Goal: Information Seeking & Learning: Learn about a topic

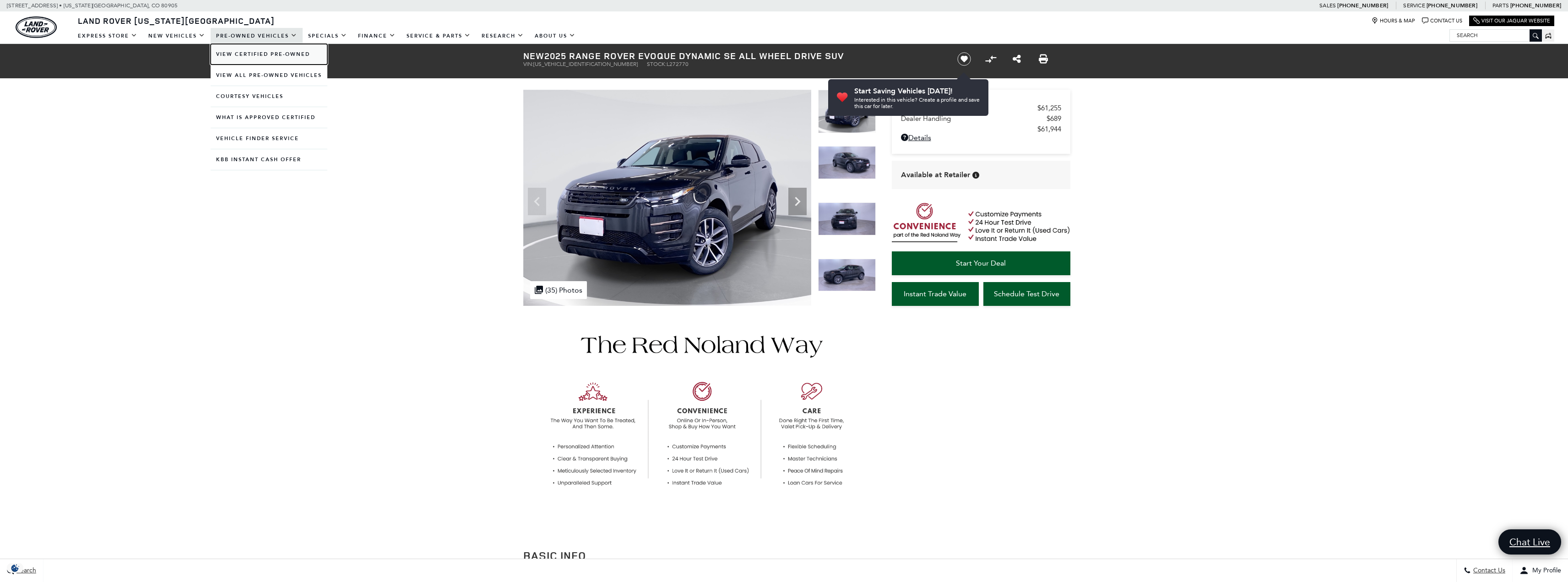
click at [258, 51] on link "View Certified Pre-Owned" at bounding box center [269, 55] width 117 height 21
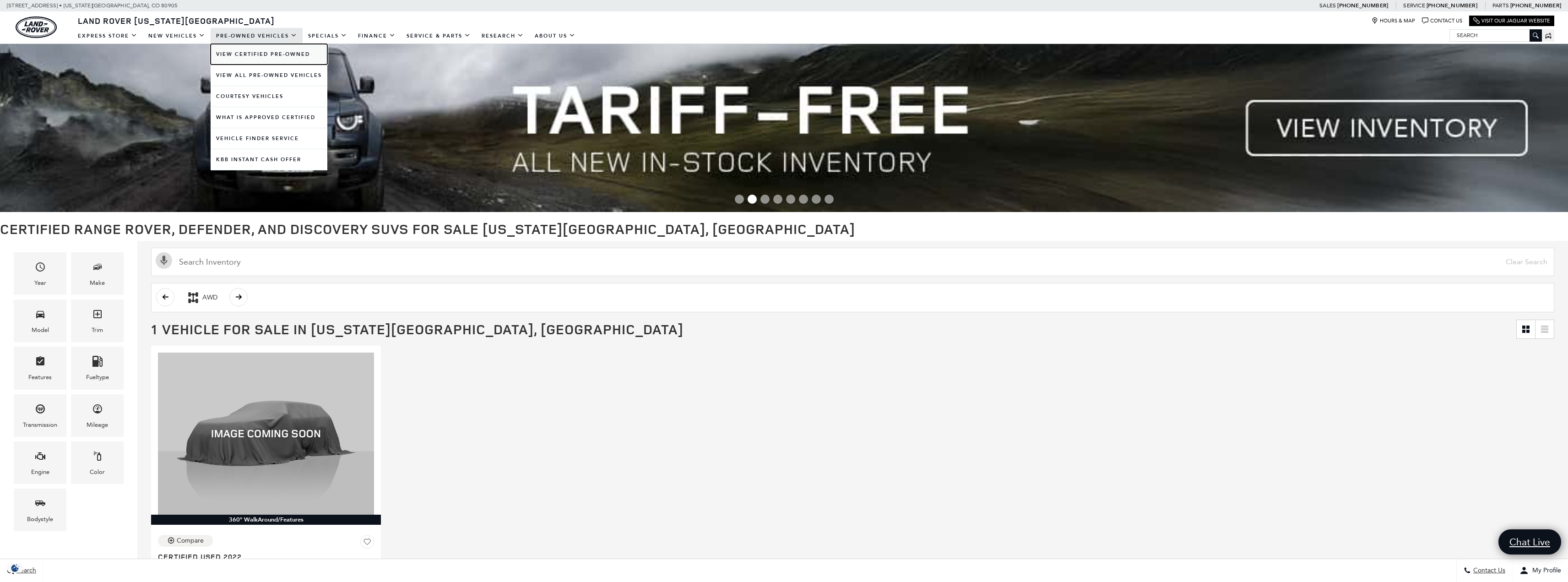
click at [238, 52] on link "View Certified Pre-Owned" at bounding box center [269, 55] width 117 height 21
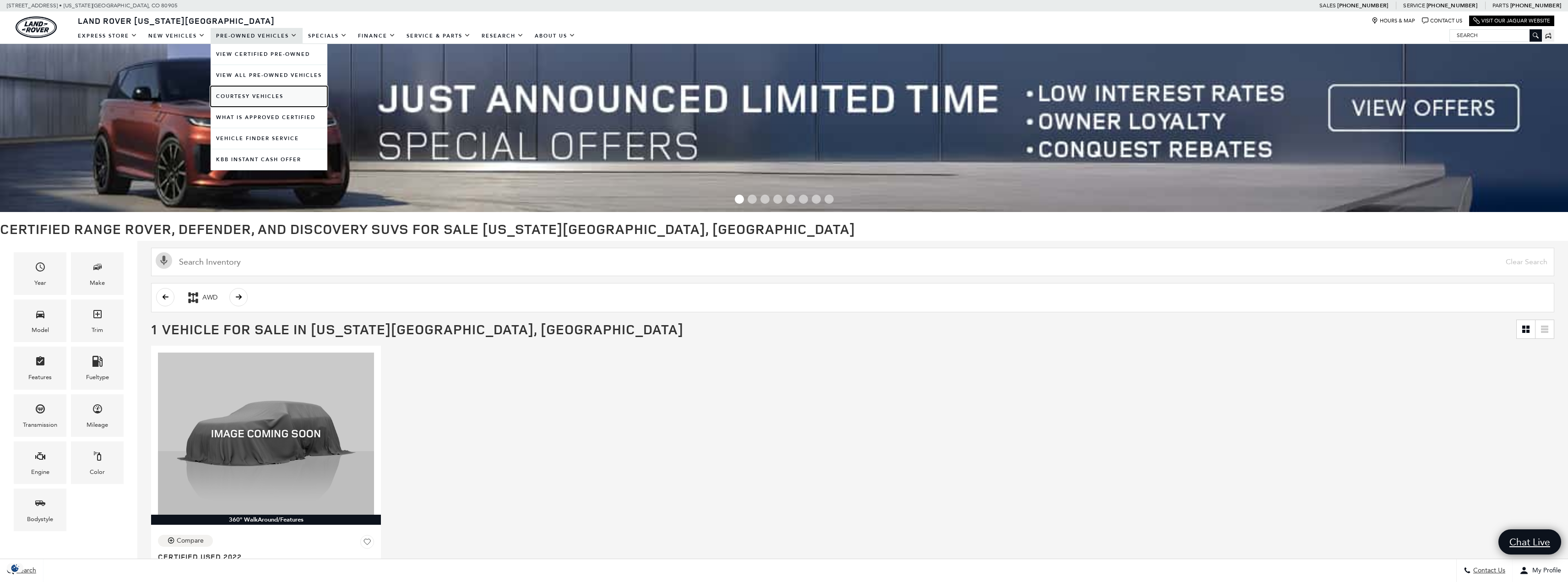
click at [249, 87] on link "Courtesy Vehicles" at bounding box center [269, 97] width 117 height 21
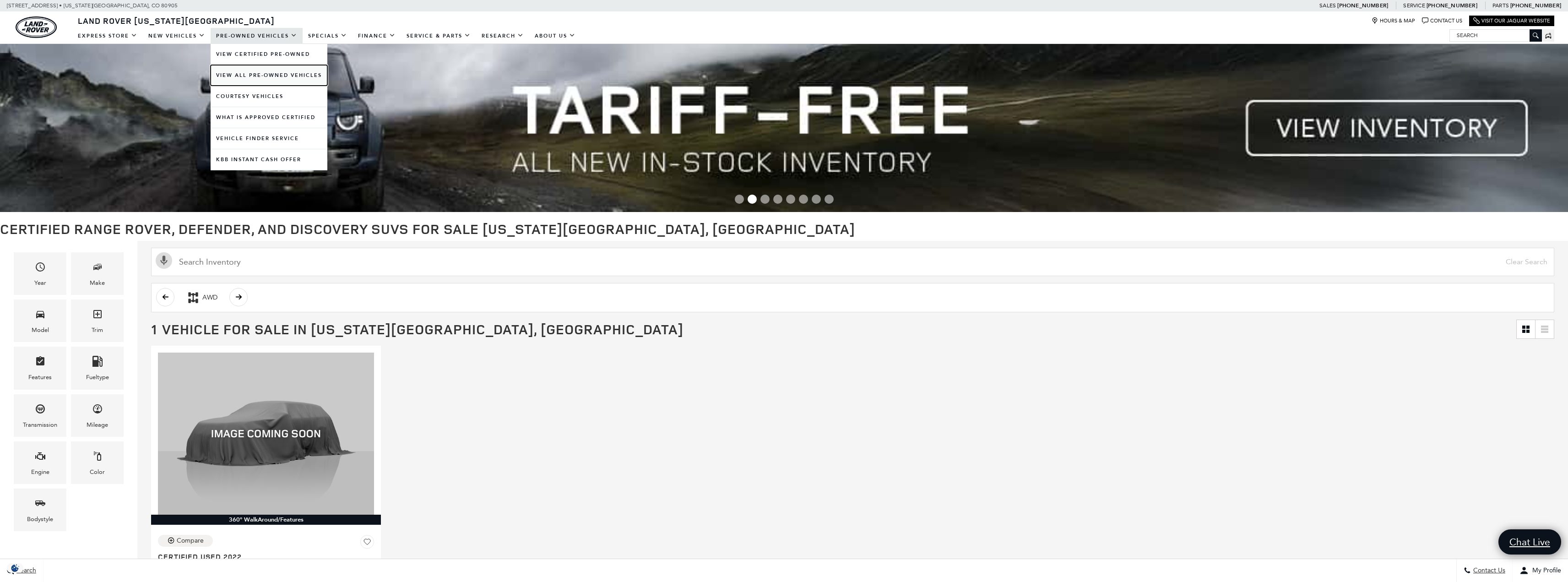
click at [248, 75] on link "View All Pre-Owned Vehicles" at bounding box center [269, 76] width 117 height 21
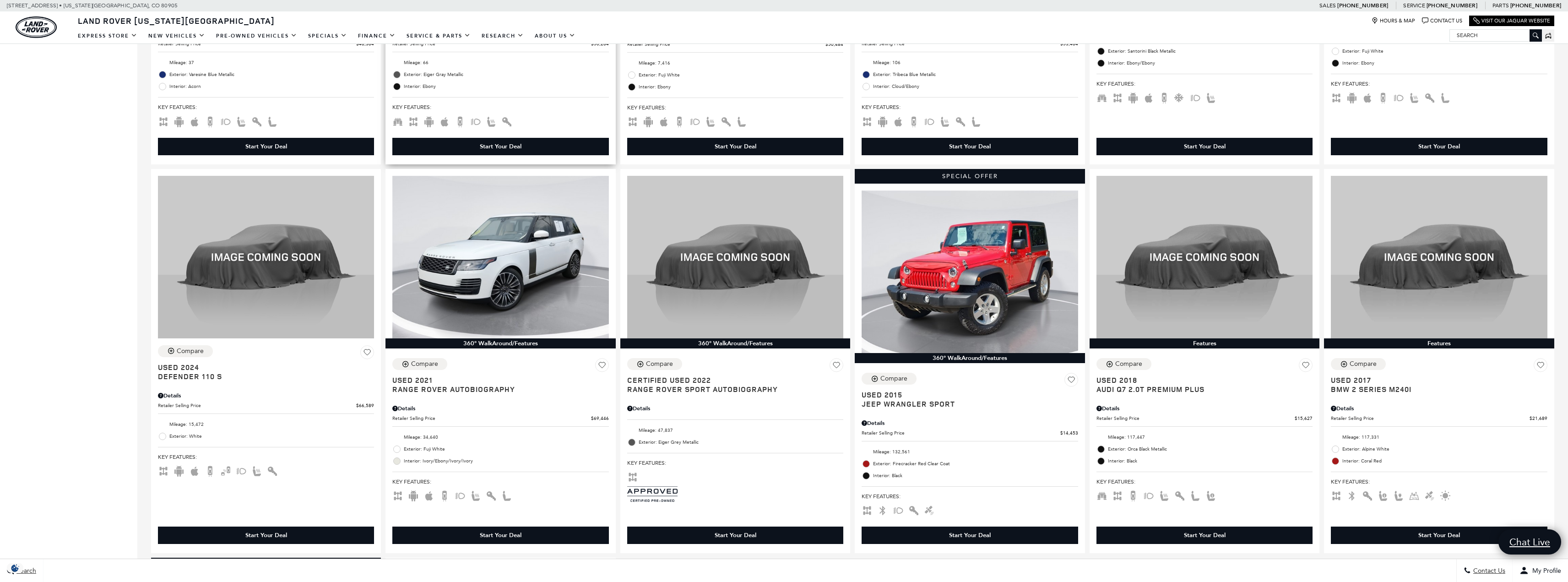
scroll to position [962, 0]
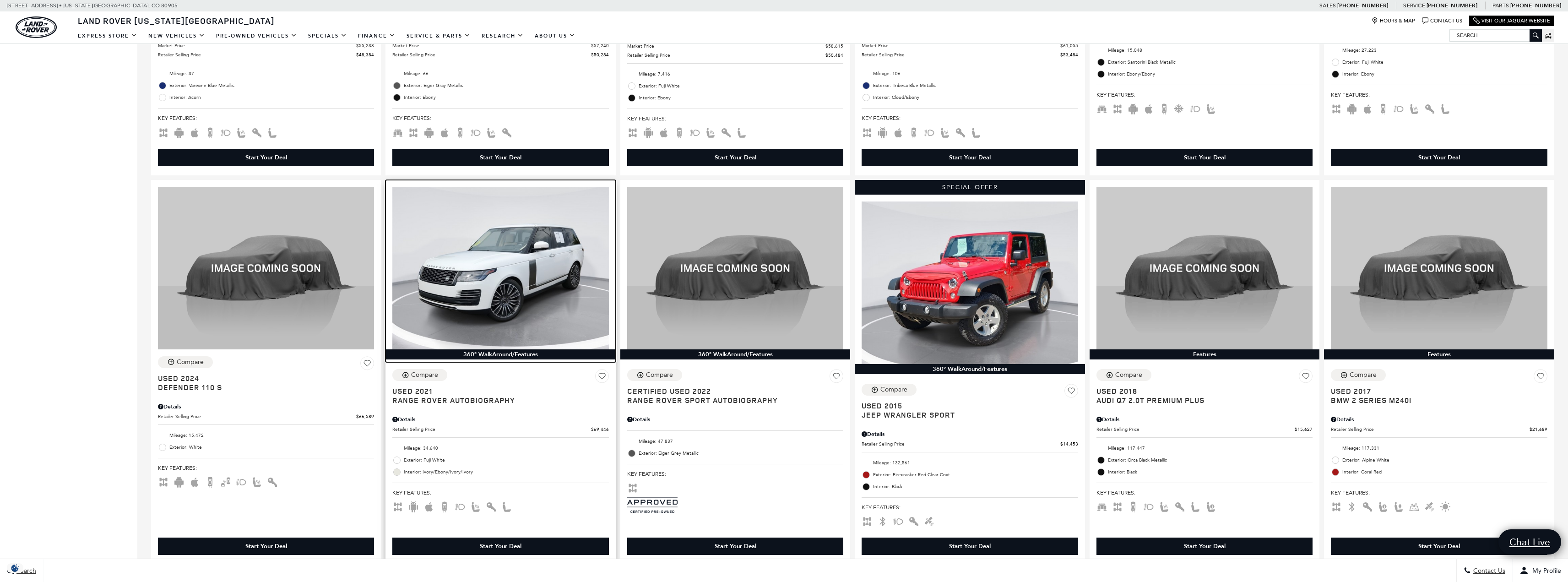
click at [463, 268] on img at bounding box center [501, 267] width 216 height 162
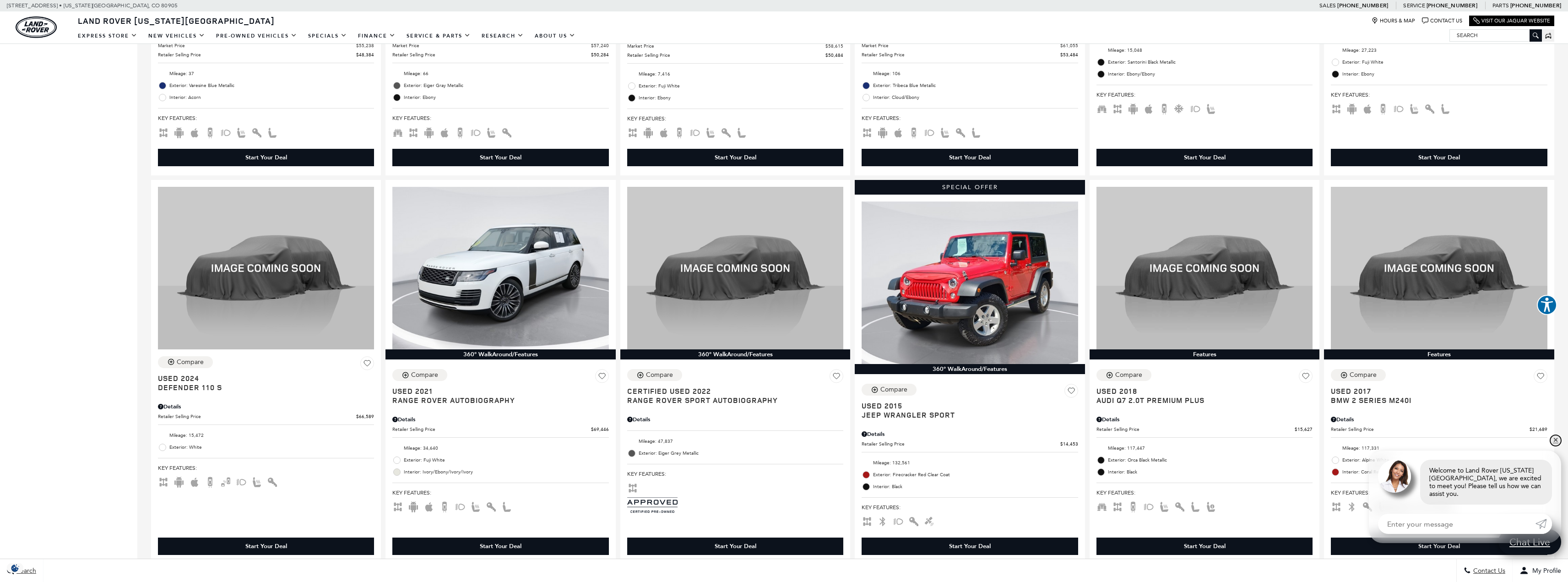
click at [1554, 445] on link "✕" at bounding box center [1556, 439] width 11 height 11
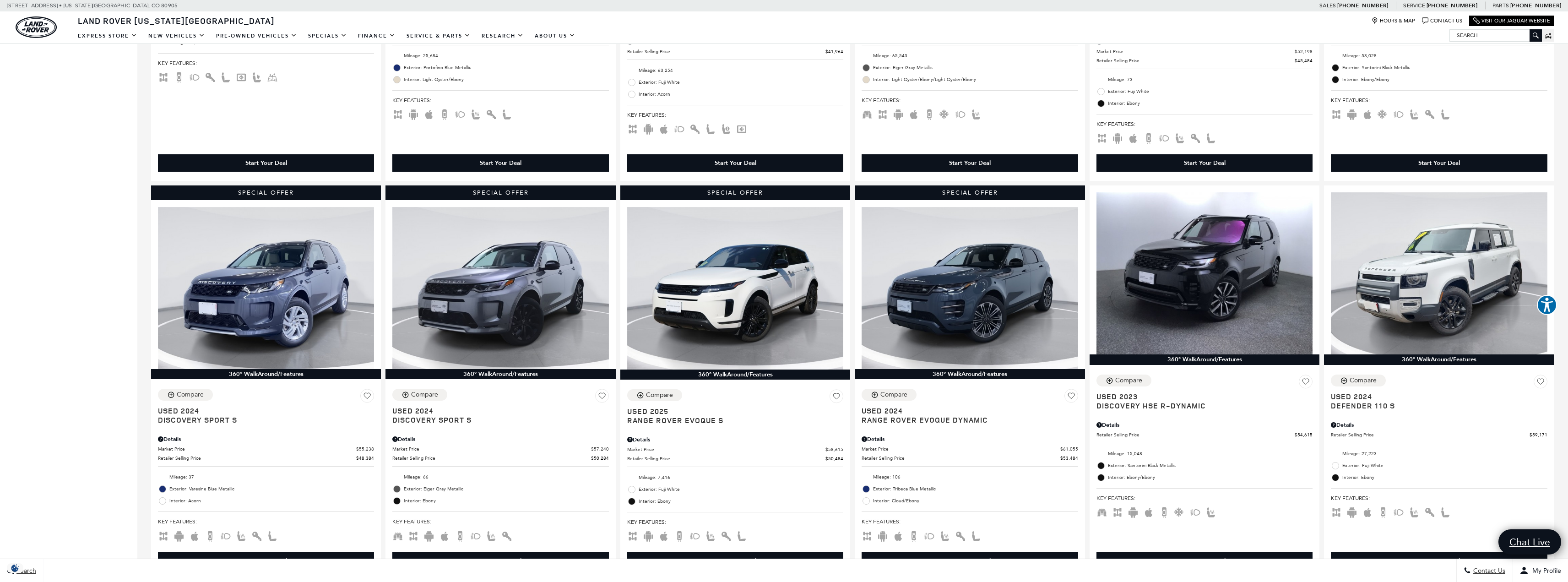
scroll to position [641, 0]
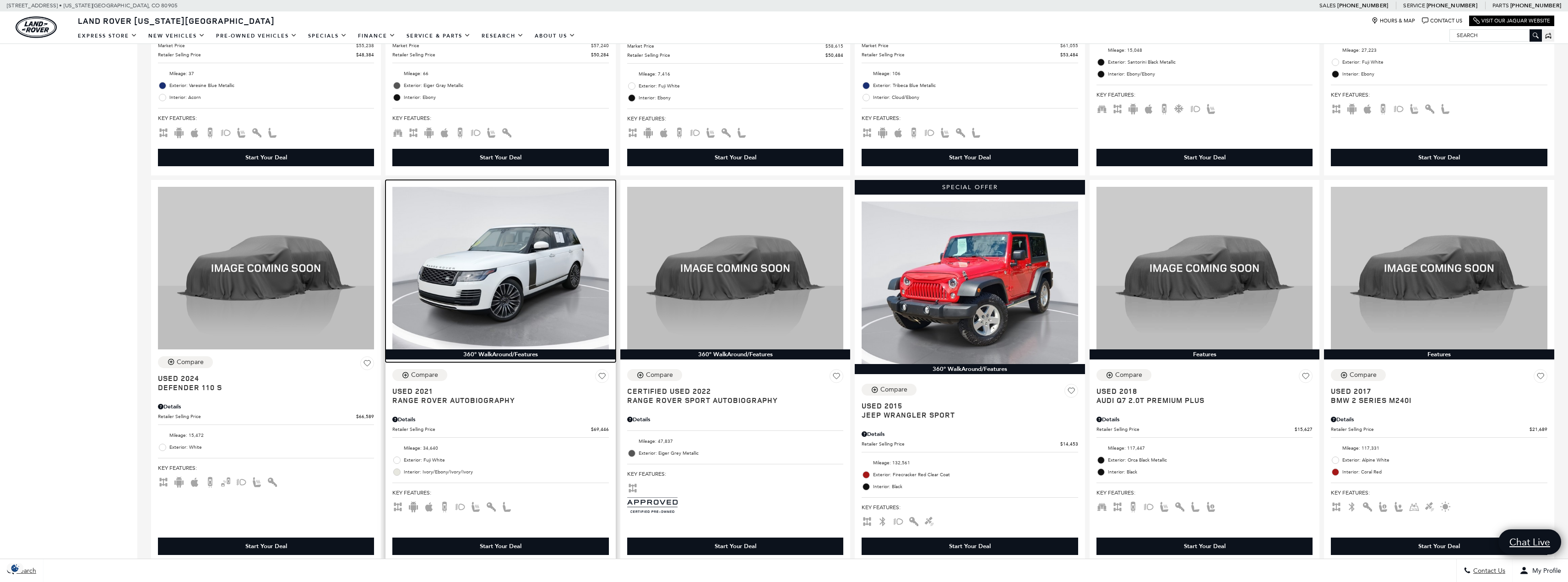
click at [516, 238] on img at bounding box center [501, 267] width 216 height 162
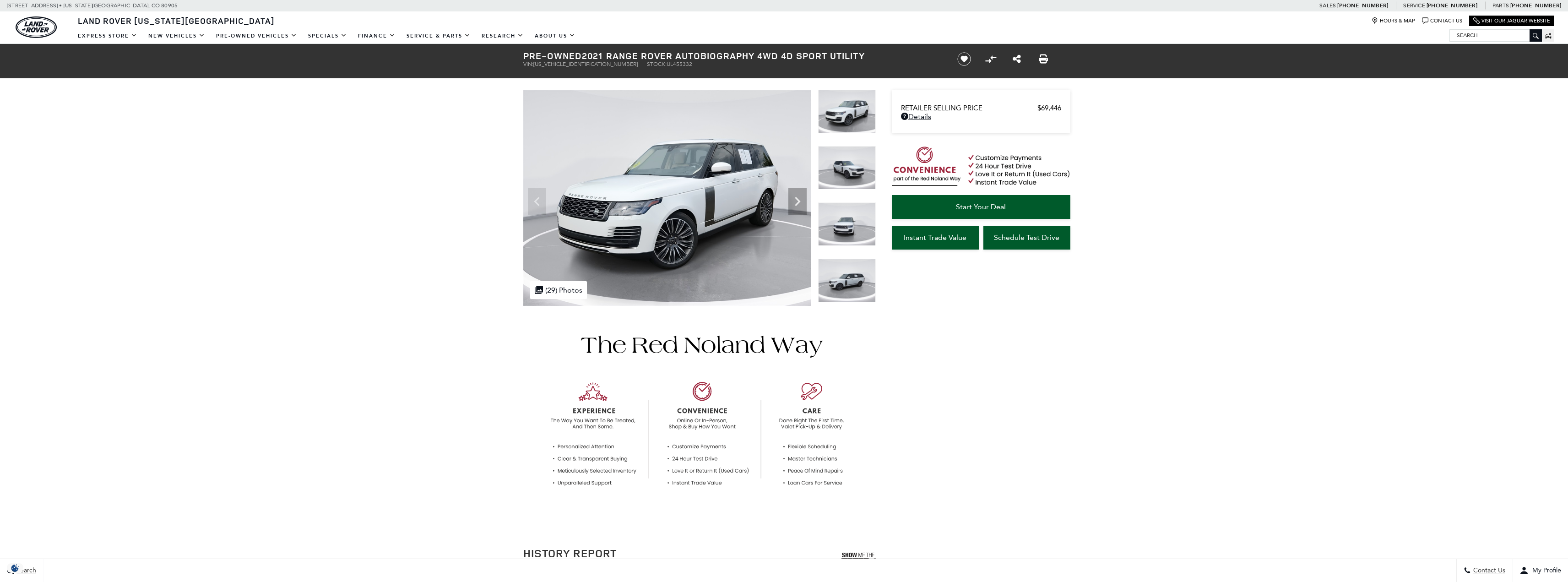
click at [874, 168] on img at bounding box center [847, 168] width 57 height 43
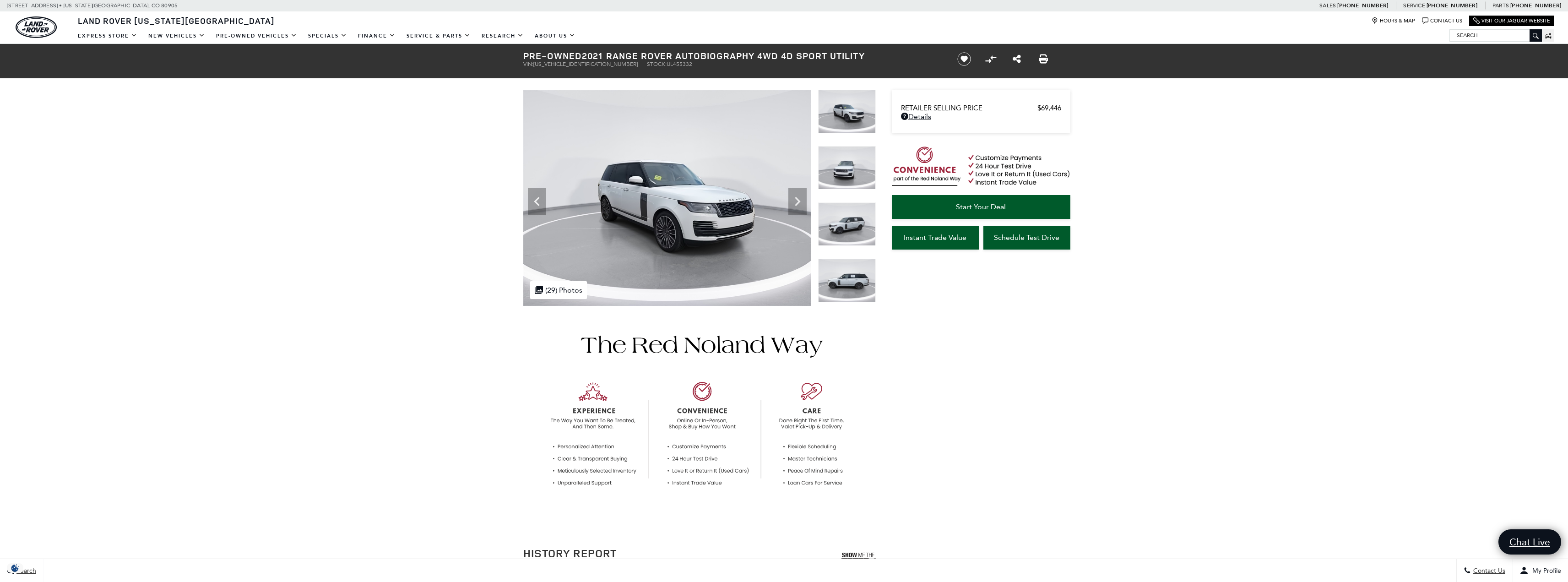
click at [859, 184] on img at bounding box center [847, 168] width 57 height 43
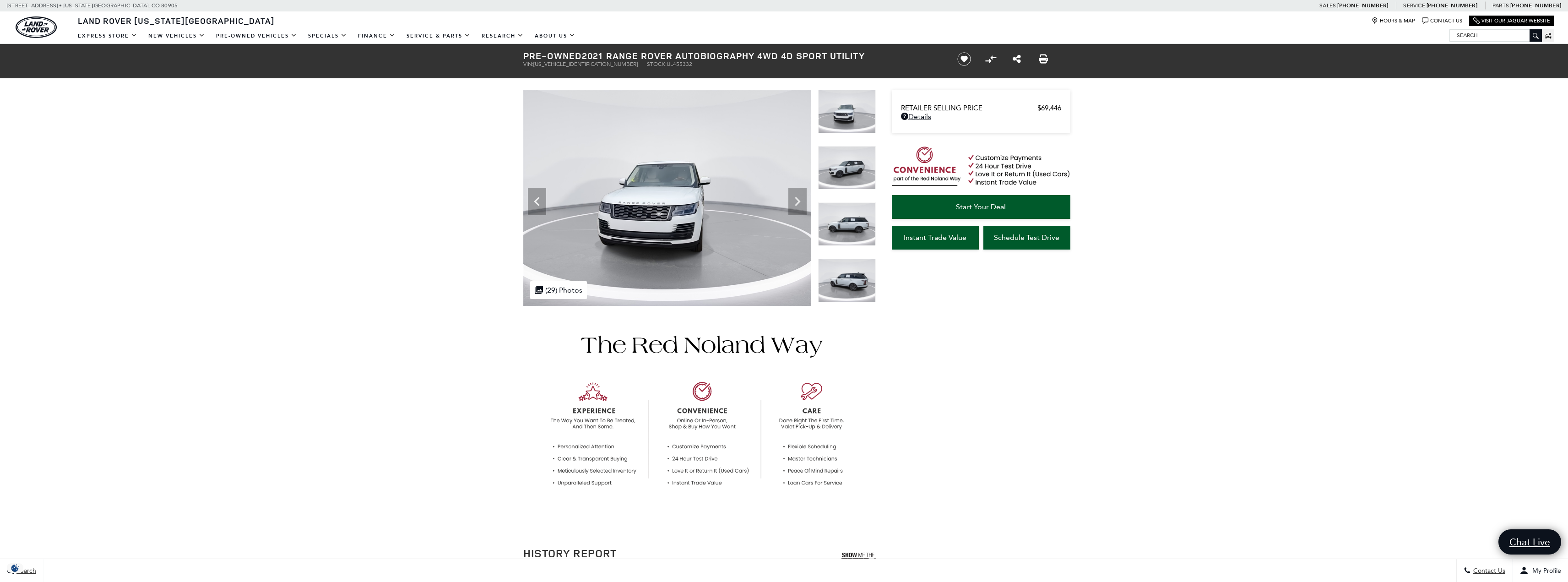
click at [859, 184] on img at bounding box center [847, 168] width 57 height 43
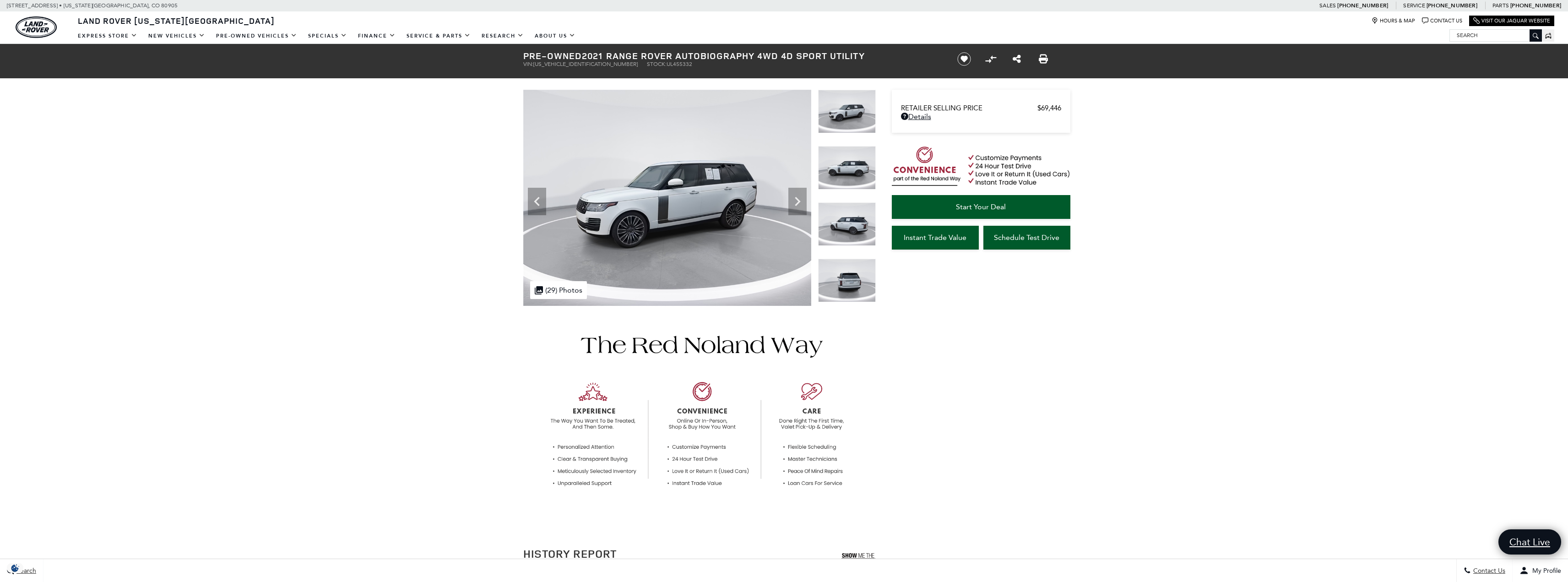
click at [836, 265] on img at bounding box center [847, 280] width 57 height 43
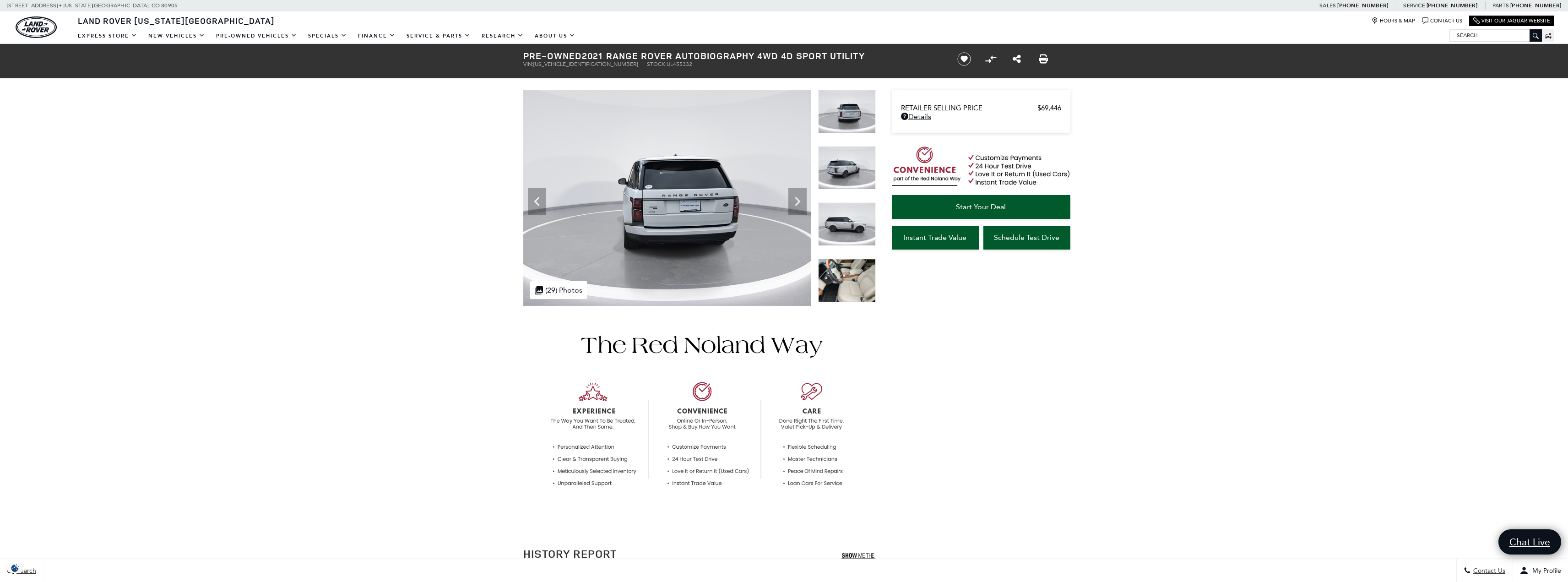
click at [861, 278] on img at bounding box center [847, 280] width 57 height 43
